Goal: Task Accomplishment & Management: Manage account settings

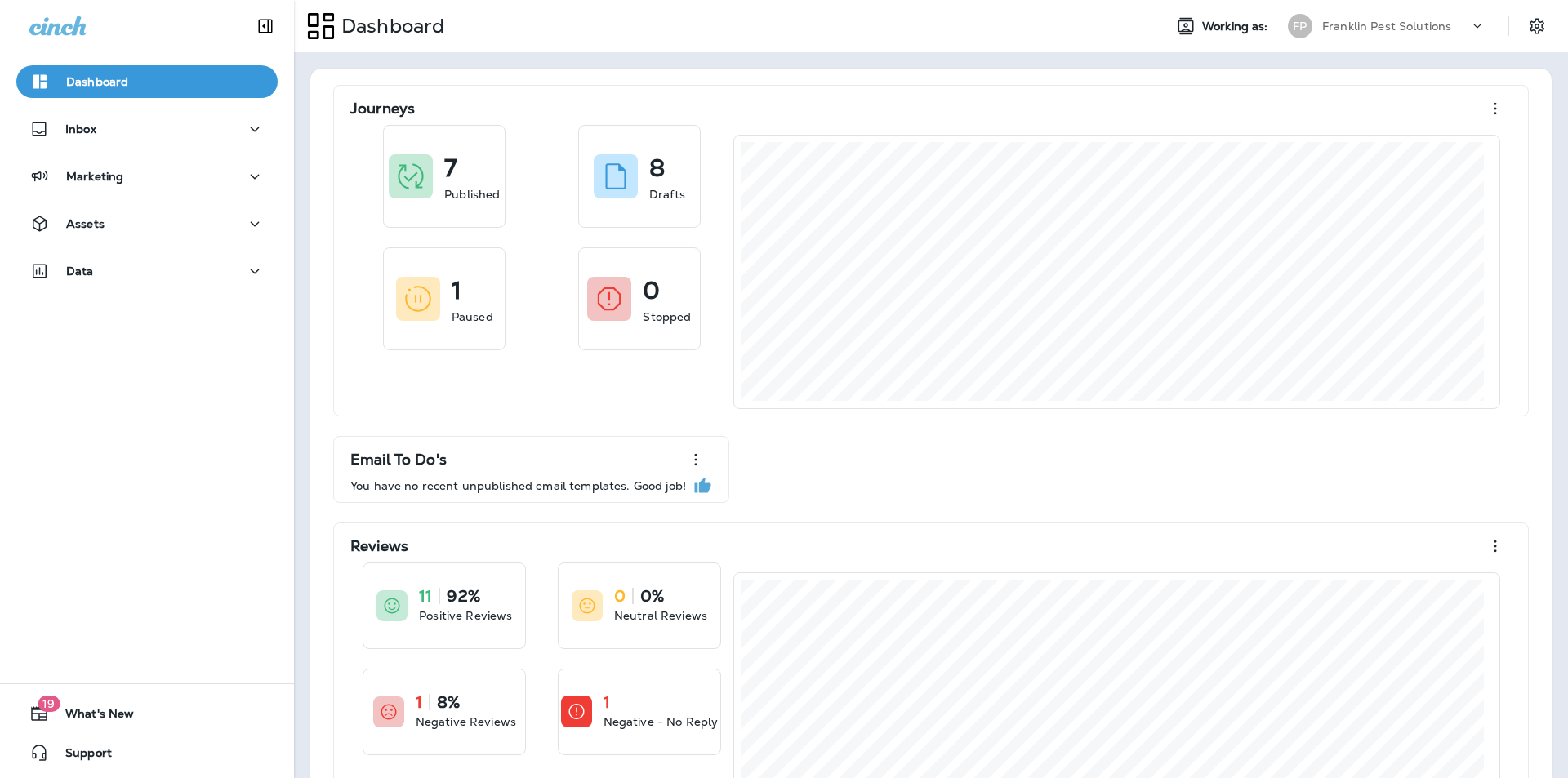
click at [968, 47] on div "Dashboard Working as: [PERSON_NAME] Pest Solutions" at bounding box center [930, 26] width 1274 height 53
click at [201, 130] on div "Inbox" at bounding box center [147, 130] width 235 height 21
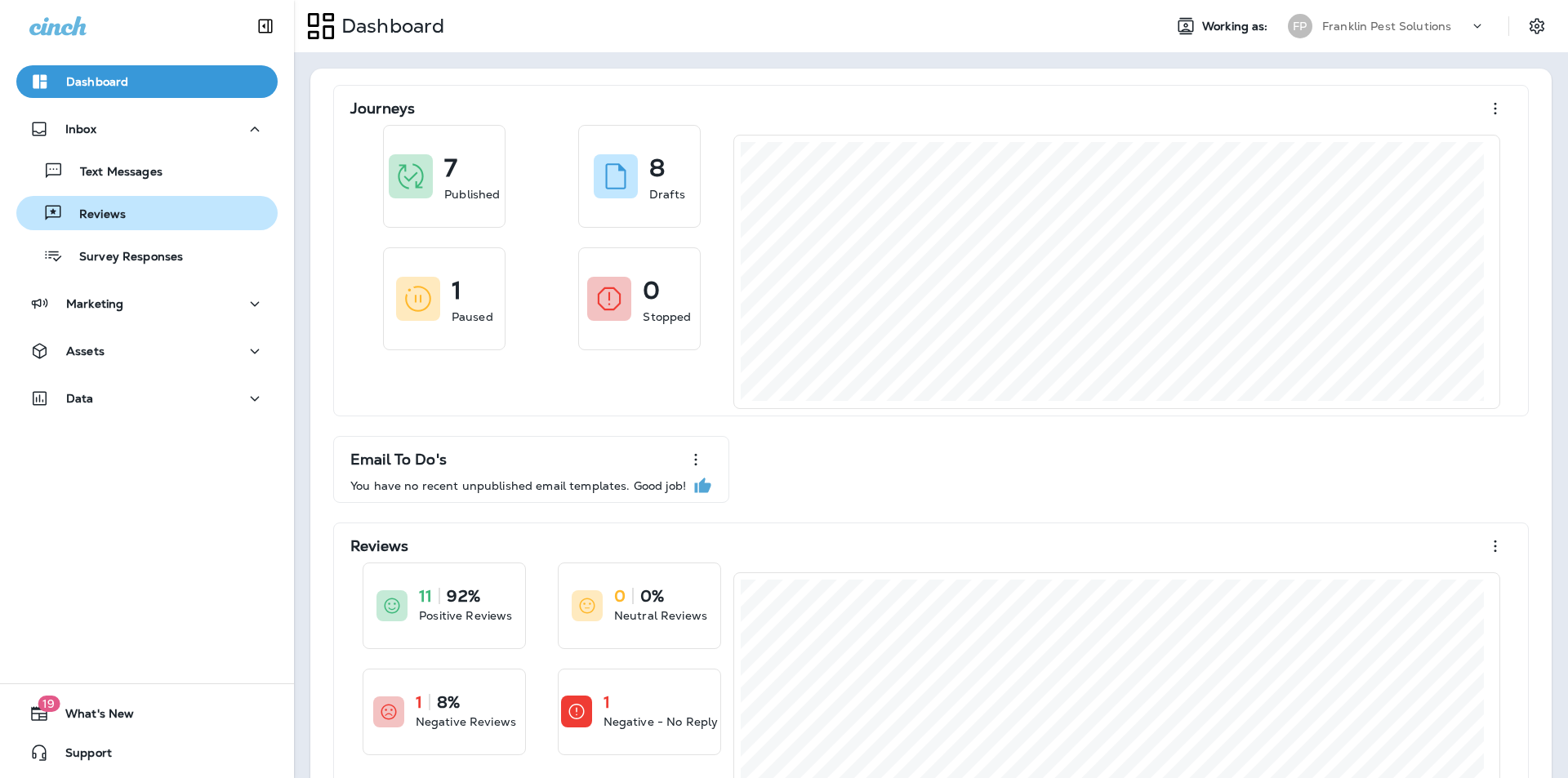
click at [159, 202] on div "Reviews" at bounding box center [146, 213] width 248 height 24
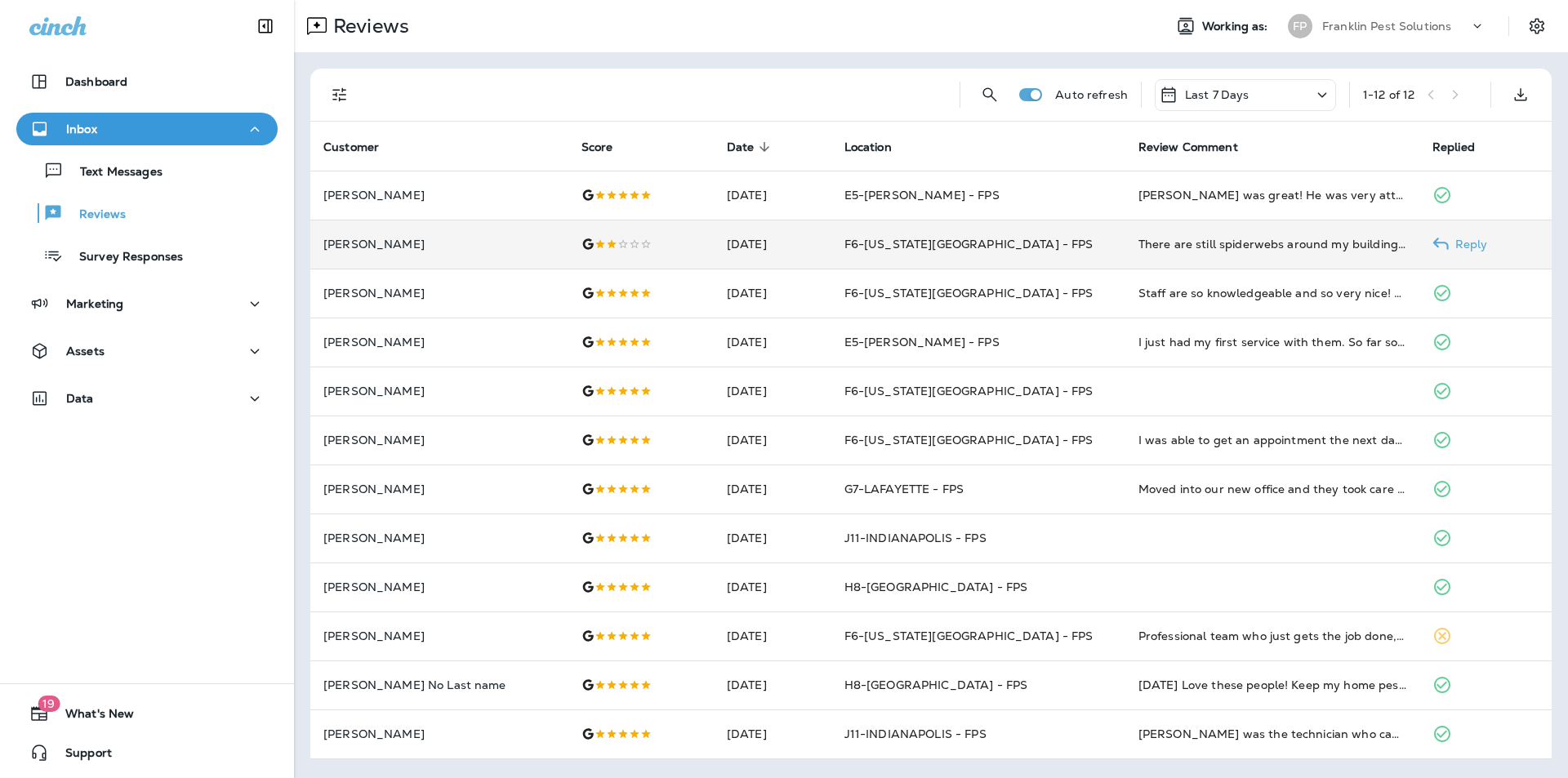
click at [937, 252] on td "F6-[US_STATE][GEOGRAPHIC_DATA] - FPS" at bounding box center [979, 244] width 294 height 49
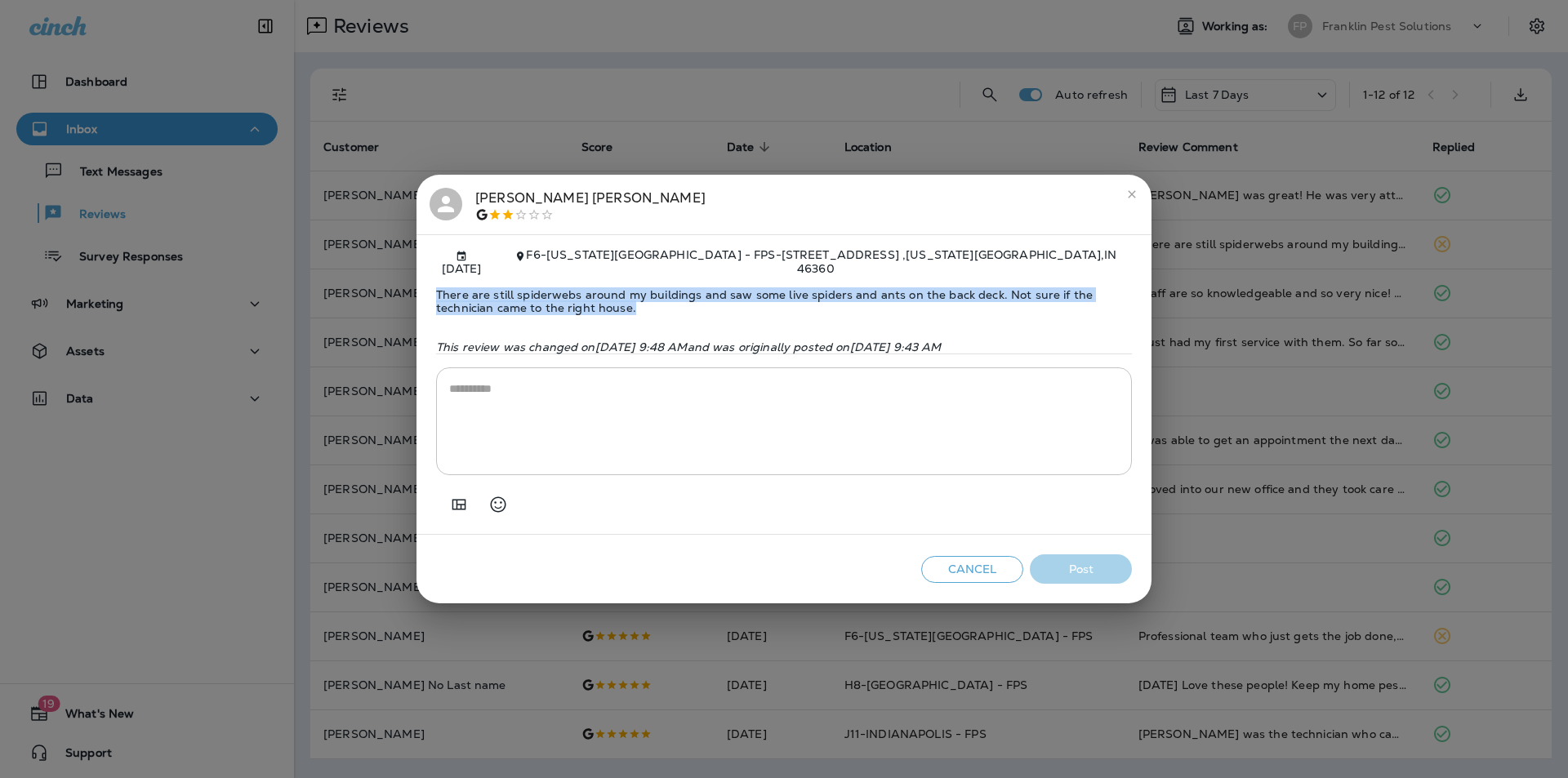
drag, startPoint x: 640, startPoint y: 298, endPoint x: 436, endPoint y: 283, distance: 204.6
click at [436, 283] on span "There are still spiderwebs around my buildings and saw some live spiders and an…" at bounding box center [784, 301] width 696 height 53
drag, startPoint x: 436, startPoint y: 283, endPoint x: 634, endPoint y: 300, distance: 198.7
click at [634, 300] on span "There are still spiderwebs around my buildings and saw some live spiders and an…" at bounding box center [784, 301] width 696 height 53
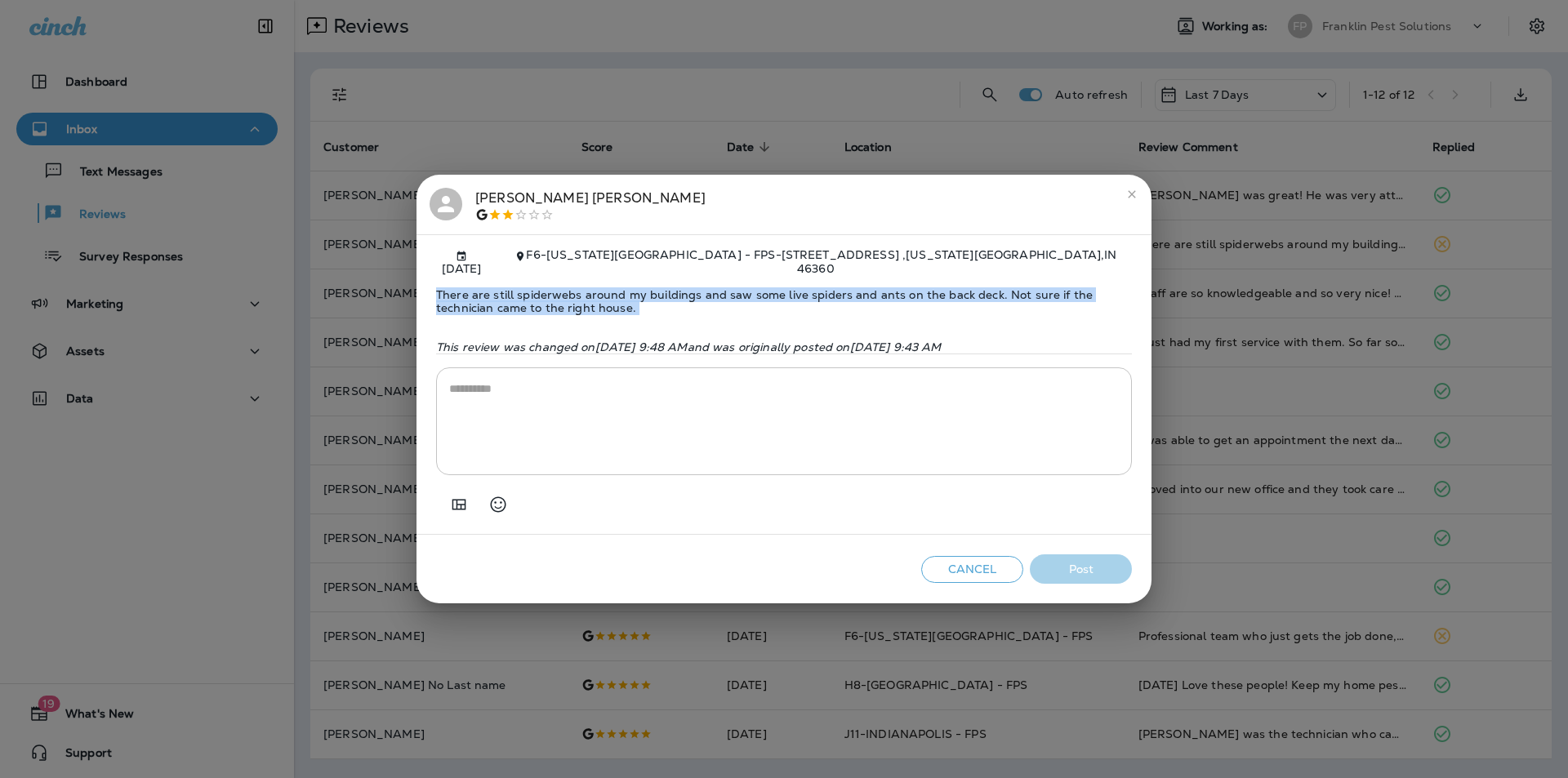
click at [668, 300] on span "There are still spiderwebs around my buildings and saw some live spiders and an…" at bounding box center [784, 301] width 696 height 53
drag, startPoint x: 668, startPoint y: 300, endPoint x: 423, endPoint y: 286, distance: 245.4
click at [423, 286] on div "[DATE] F6-[US_STATE][GEOGRAPHIC_DATA] - FPS - [STREET_ADDRESS][US_STATE] There …" at bounding box center [784, 384] width 735 height 300
click at [628, 290] on span "There are still spiderwebs around my buildings and saw some live spiders and an…" at bounding box center [784, 301] width 696 height 53
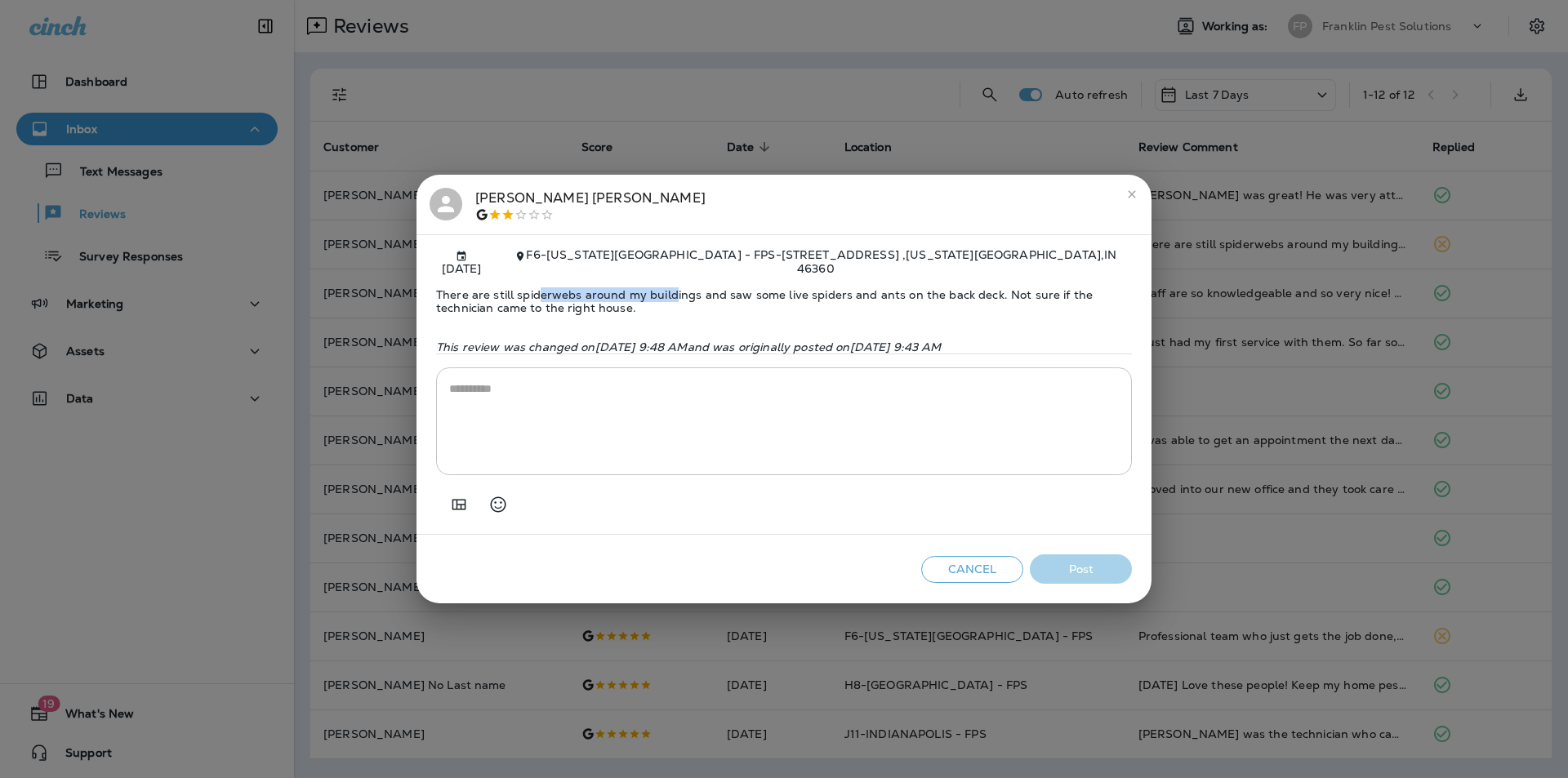
drag, startPoint x: 672, startPoint y: 285, endPoint x: 553, endPoint y: 289, distance: 119.1
click at [549, 289] on span "There are still spiderwebs around my buildings and saw some live spiders and an…" at bounding box center [784, 301] width 696 height 53
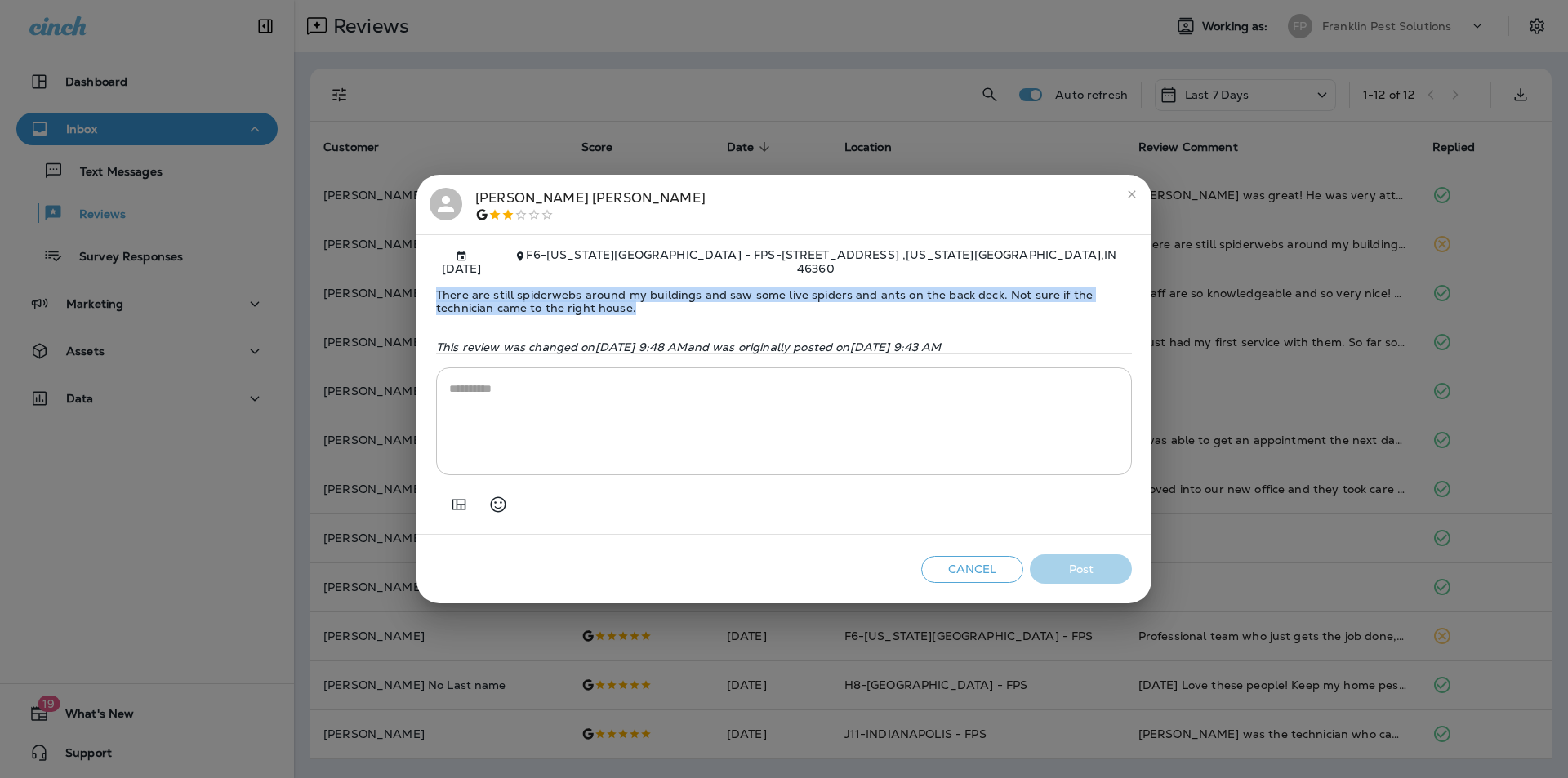
drag, startPoint x: 648, startPoint y: 295, endPoint x: 391, endPoint y: 269, distance: 258.3
click at [391, 269] on div "[PERSON_NAME] [DATE] F6-[US_STATE][GEOGRAPHIC_DATA] - FPS - [STREET_ADDRESS][US…" at bounding box center [784, 389] width 1568 height 778
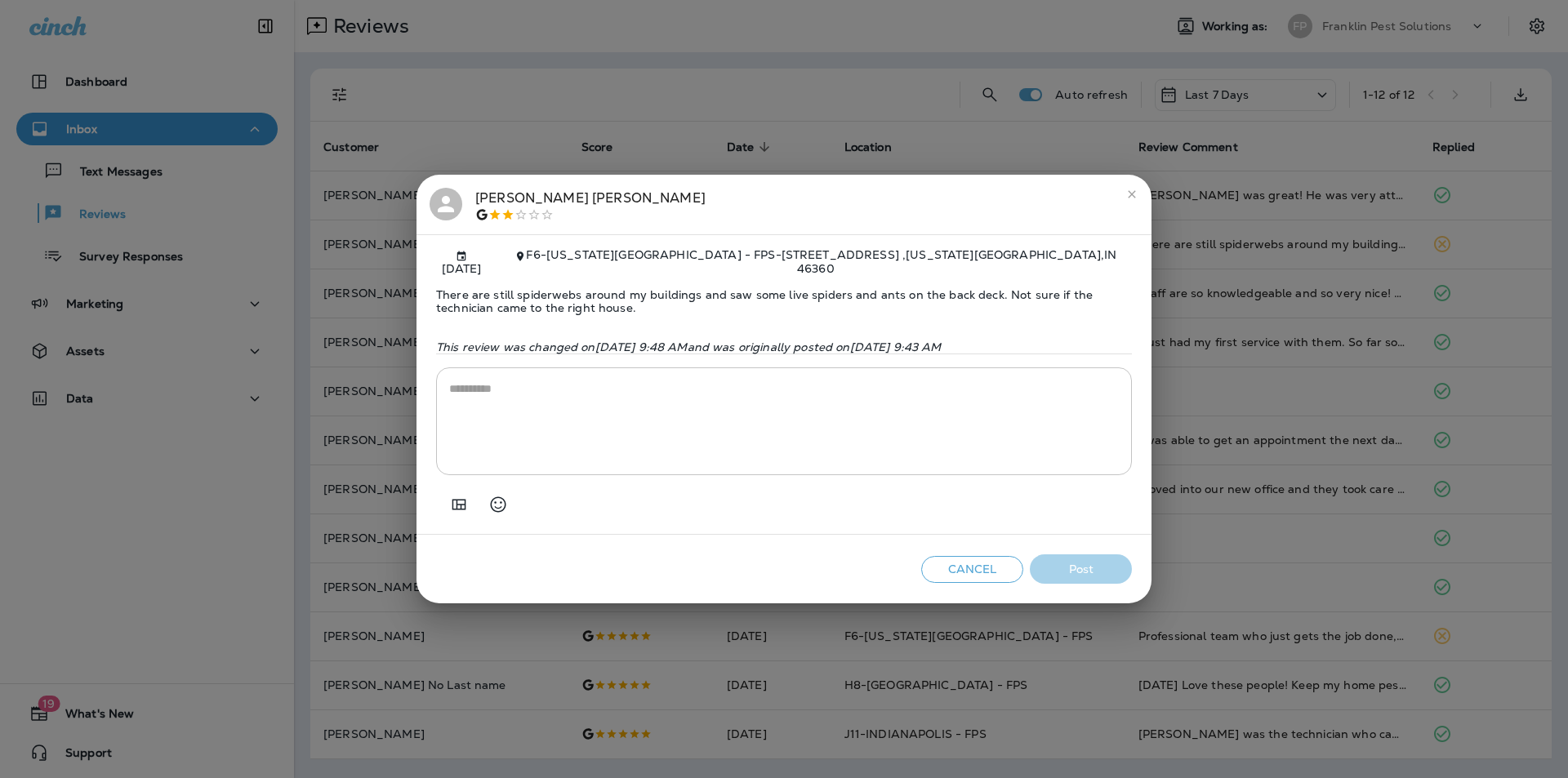
click at [860, 321] on div "There are still spiderwebs around my buildings and saw some live spiders and an…" at bounding box center [784, 314] width 696 height 79
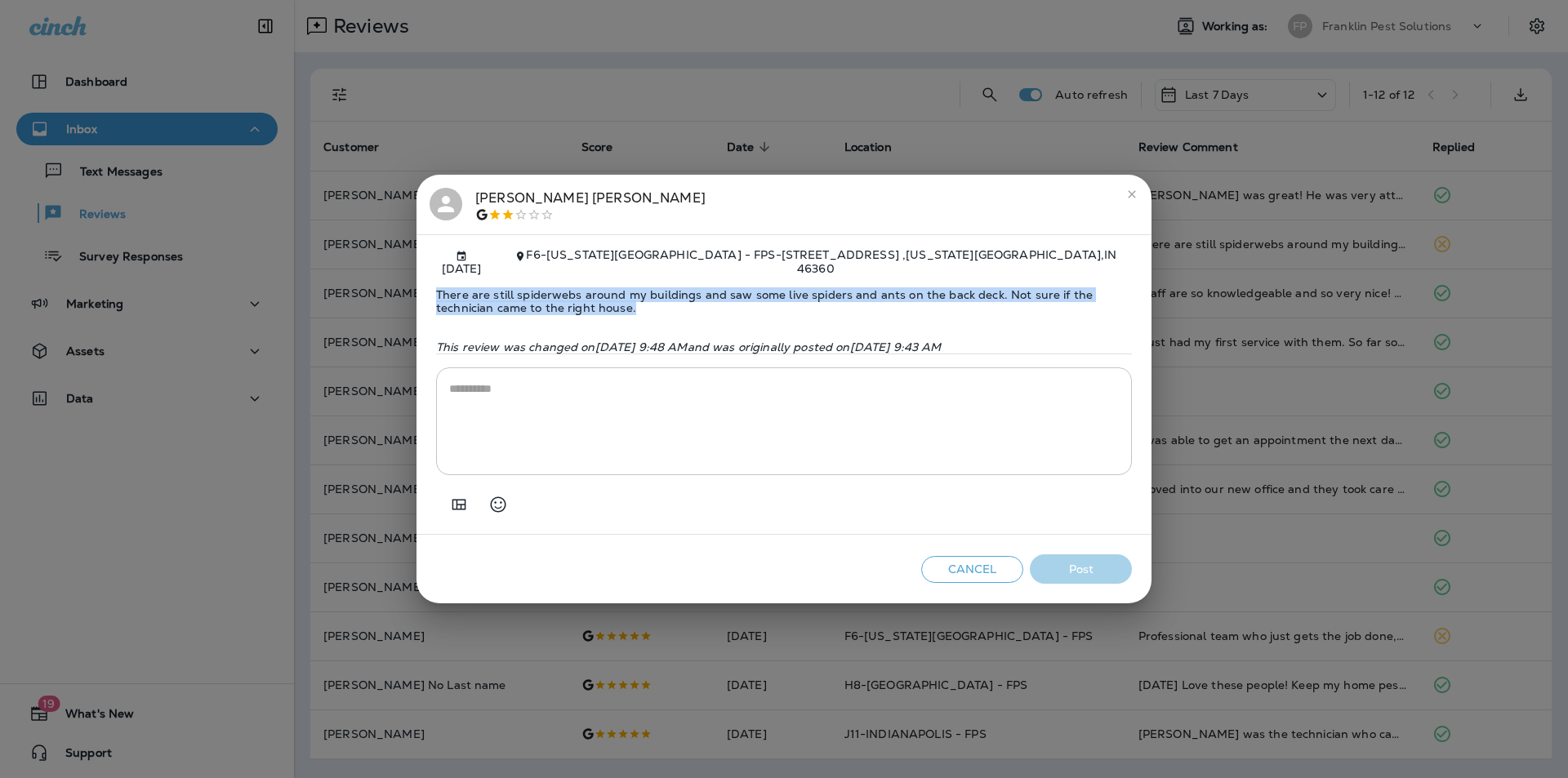
drag, startPoint x: 637, startPoint y: 300, endPoint x: 427, endPoint y: 277, distance: 211.3
click at [427, 277] on div "[DATE] F6-[US_STATE][GEOGRAPHIC_DATA] - FPS - [STREET_ADDRESS][US_STATE] There …" at bounding box center [784, 384] width 735 height 300
click at [640, 293] on span "There are still spiderwebs around my buildings and saw some live spiders and an…" at bounding box center [784, 301] width 696 height 53
drag, startPoint x: 640, startPoint y: 293, endPoint x: 431, endPoint y: 282, distance: 209.3
click at [431, 282] on div "[DATE] F6-[US_STATE][GEOGRAPHIC_DATA] - FPS - [STREET_ADDRESS][US_STATE] There …" at bounding box center [784, 384] width 735 height 300
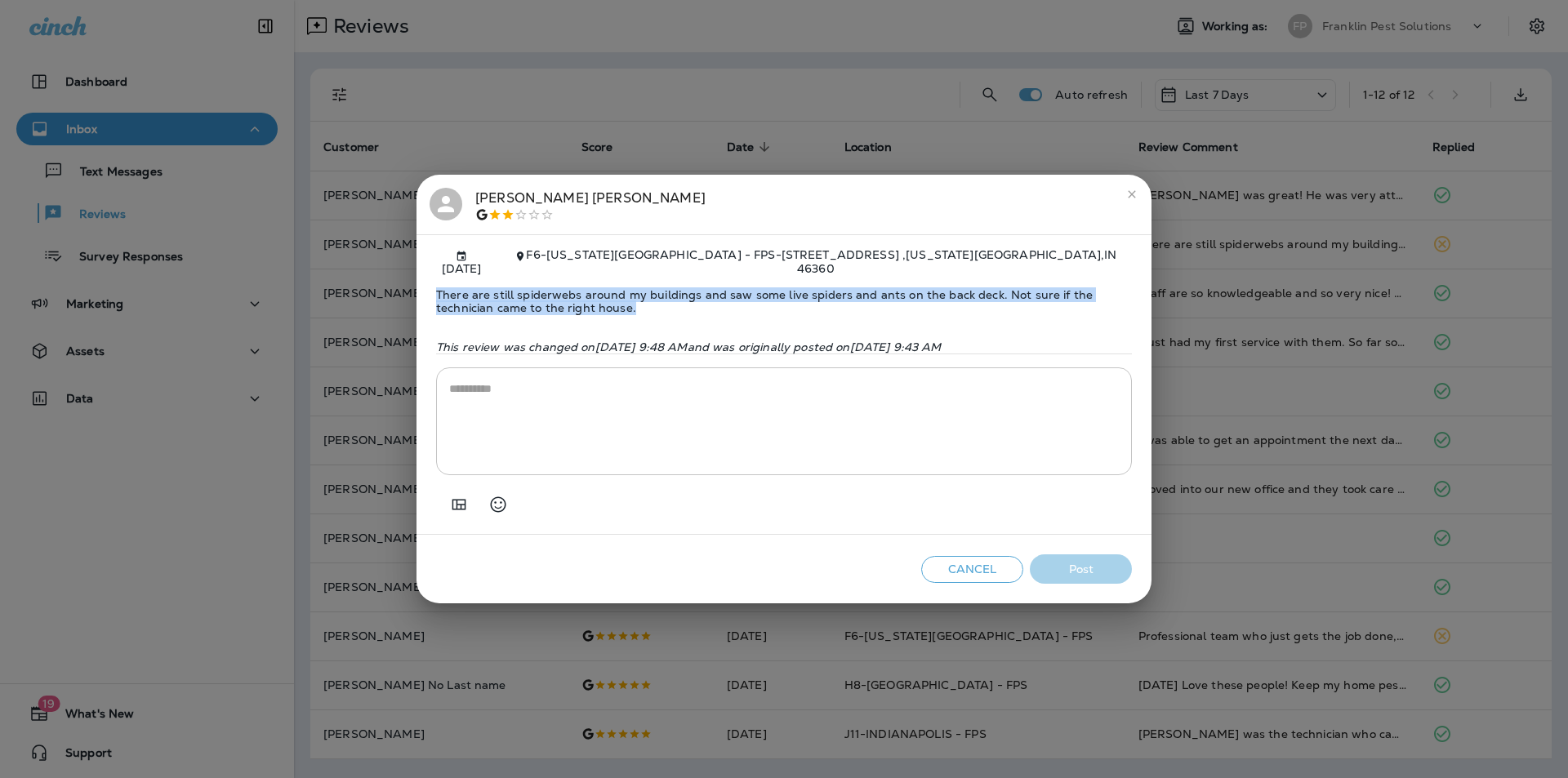
click at [748, 300] on span "There are still spiderwebs around my buildings and saw some live spiders and an…" at bounding box center [784, 301] width 696 height 53
drag, startPoint x: 431, startPoint y: 281, endPoint x: 581, endPoint y: 280, distance: 150.0
click at [584, 300] on div "[DATE] F6-[US_STATE][GEOGRAPHIC_DATA] - FPS - [STREET_ADDRESS][US_STATE] There …" at bounding box center [784, 384] width 735 height 300
